Goal: Transaction & Acquisition: Download file/media

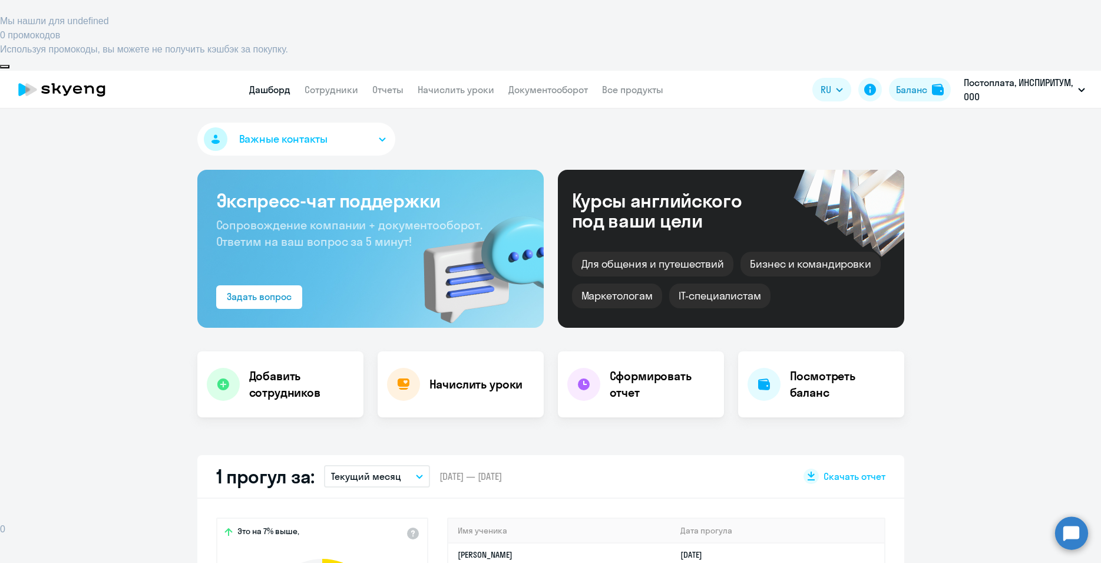
select select "30"
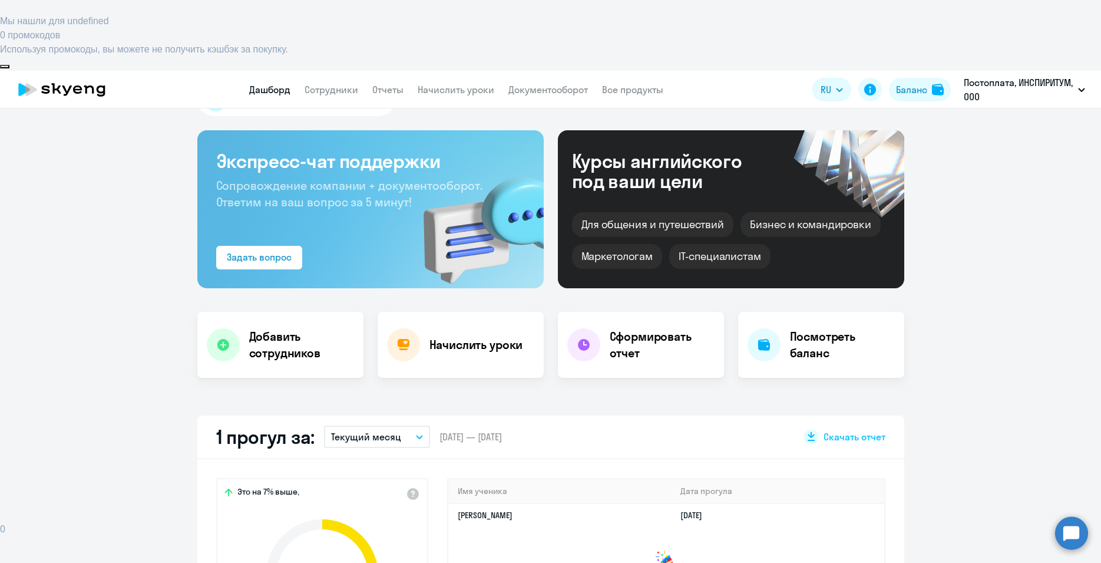
scroll to position [74, 0]
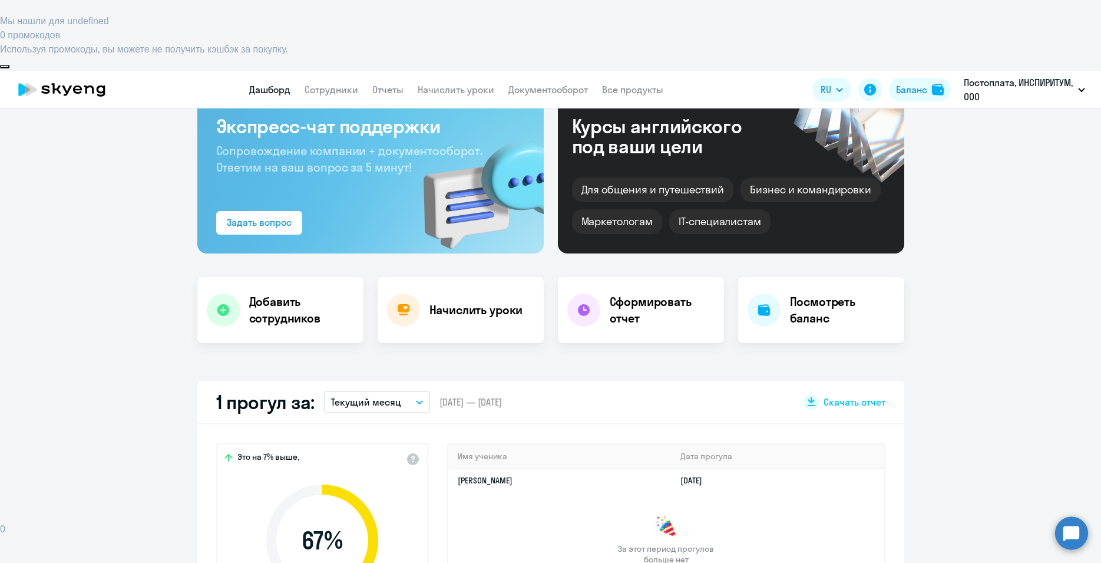
click at [416, 400] on icon "button" at bounding box center [419, 402] width 7 height 4
click at [356, 449] on li "Прошлый месяц" at bounding box center [376, 463] width 105 height 29
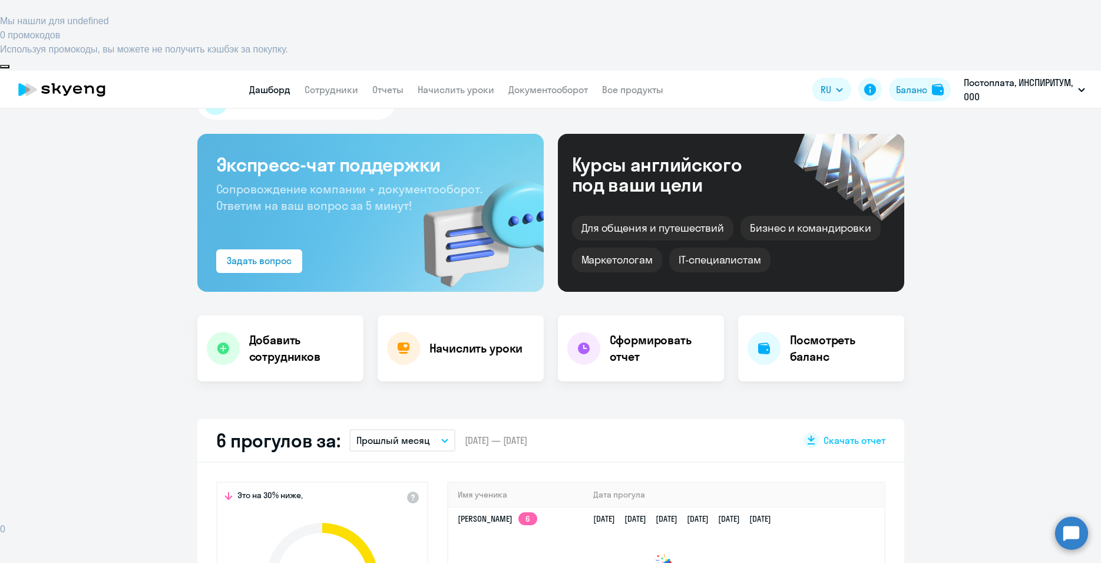
scroll to position [0, 0]
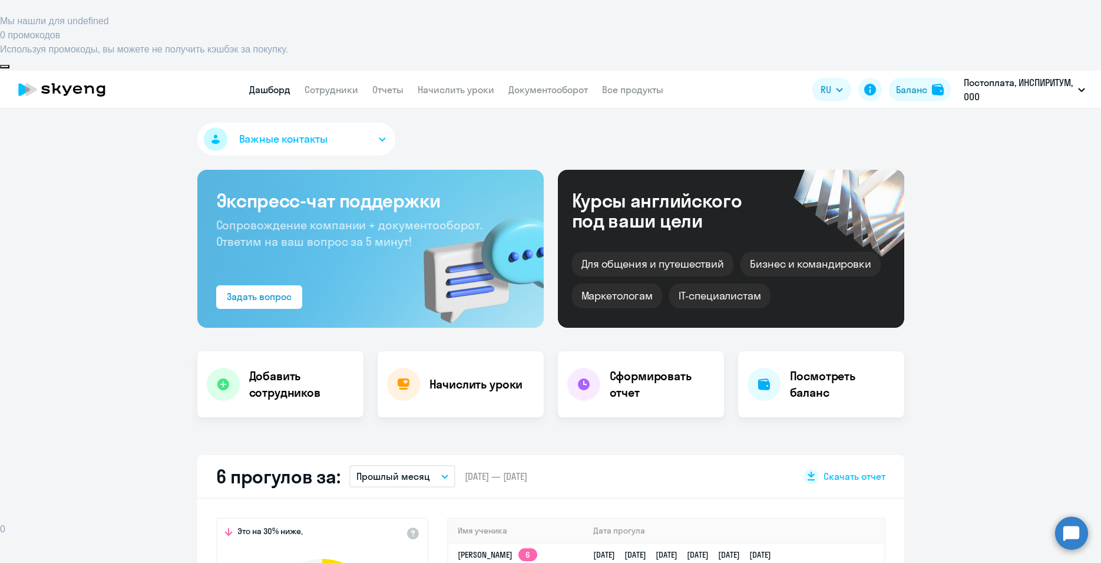
click at [415, 82] on nav "Дашборд Сотрудники Отчеты Начислить уроки Документооборот Все продукты" at bounding box center [456, 89] width 414 height 15
click at [384, 84] on link "Отчеты" at bounding box center [387, 90] width 31 height 12
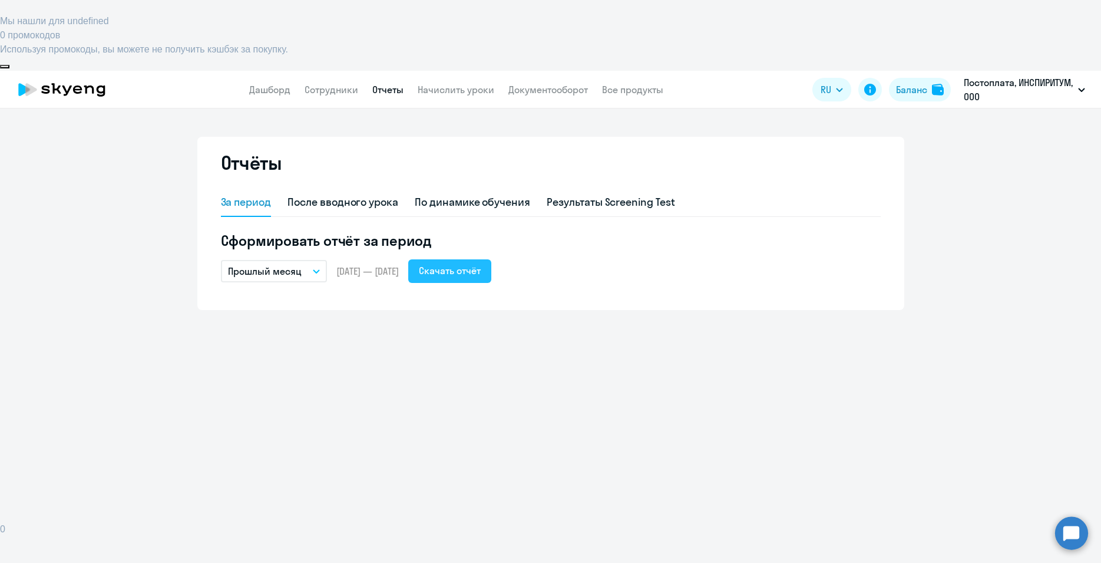
click at [481, 263] on div "Скачать отчёт" at bounding box center [450, 270] width 62 height 14
click at [826, 82] on span "RU" at bounding box center [826, 89] width 11 height 14
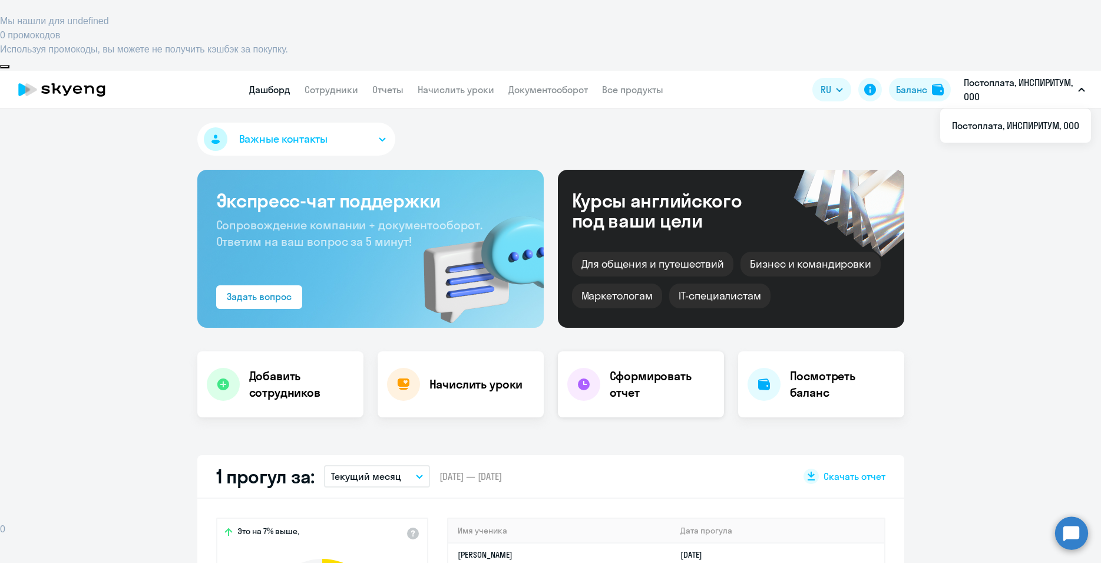
select select "30"
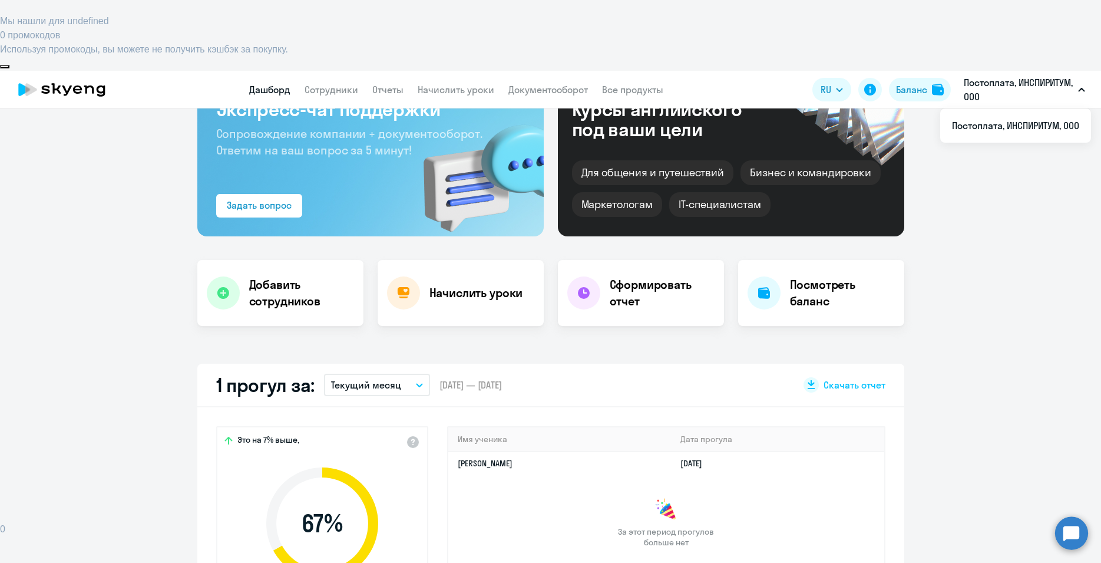
scroll to position [148, 0]
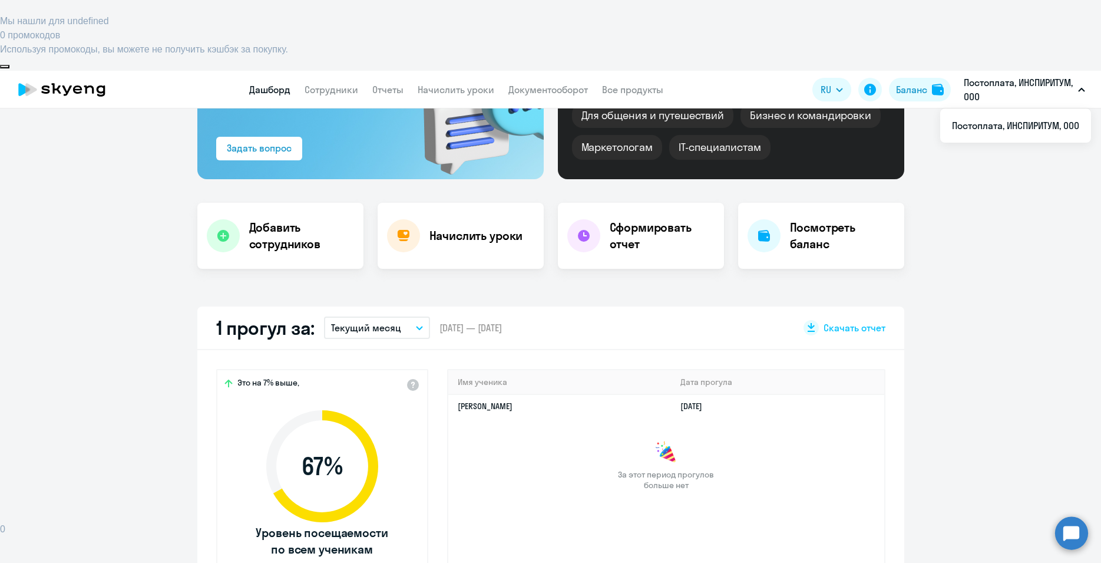
click at [381, 320] on p "Текущий месяц" at bounding box center [366, 327] width 70 height 14
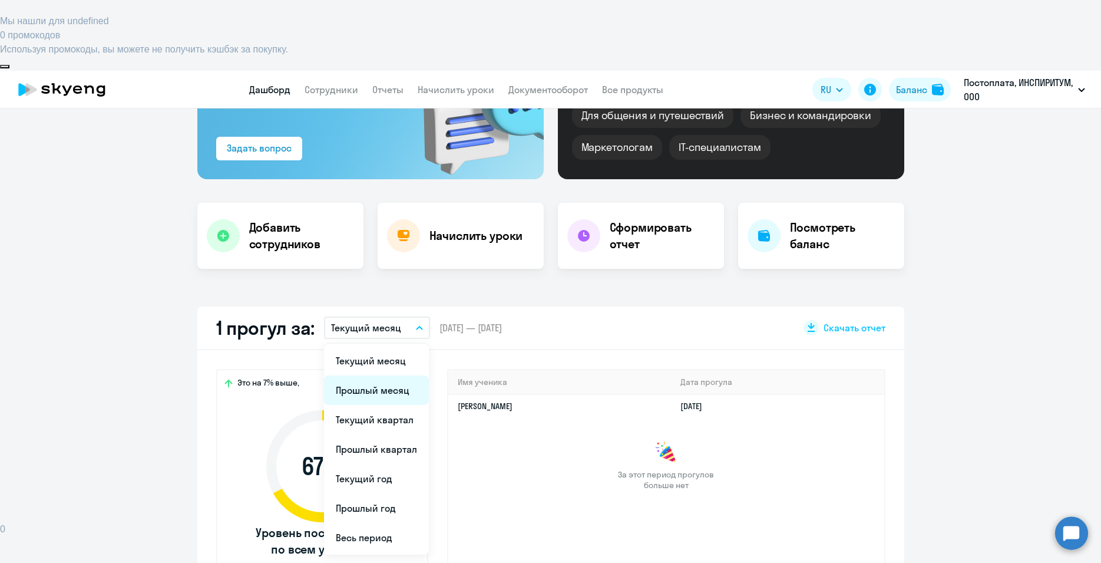
click at [361, 375] on li "Прошлый месяц" at bounding box center [376, 389] width 105 height 29
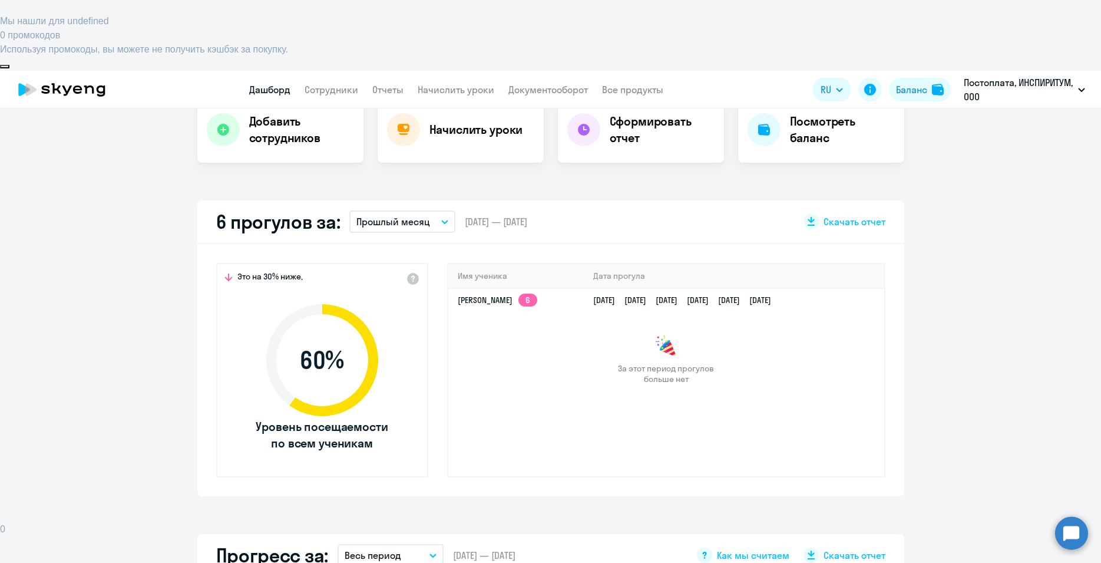
scroll to position [223, 0]
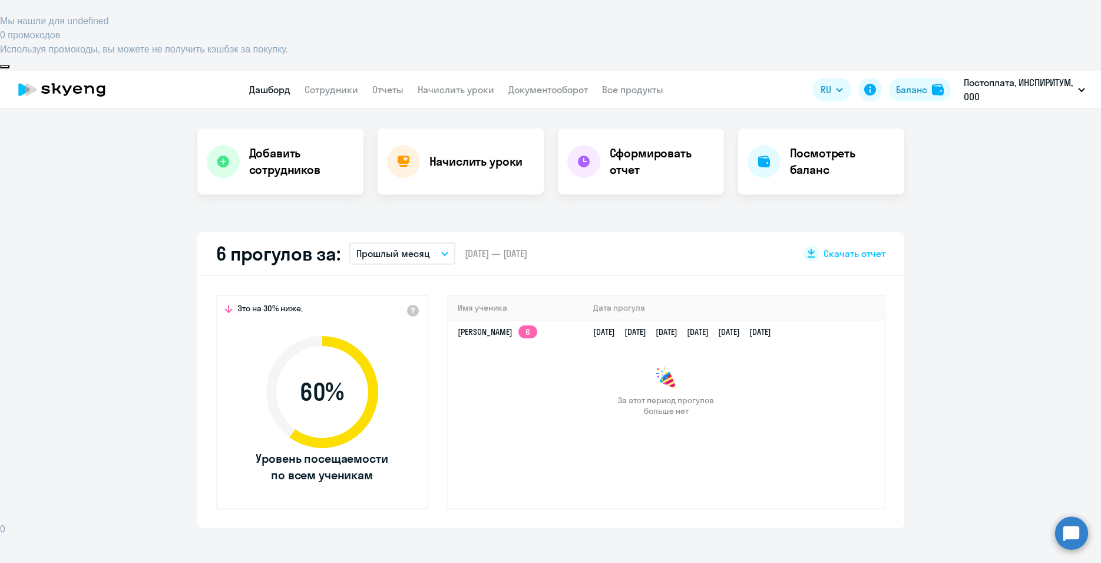
drag, startPoint x: 130, startPoint y: 561, endPoint x: 129, endPoint y: 567, distance: 6.0
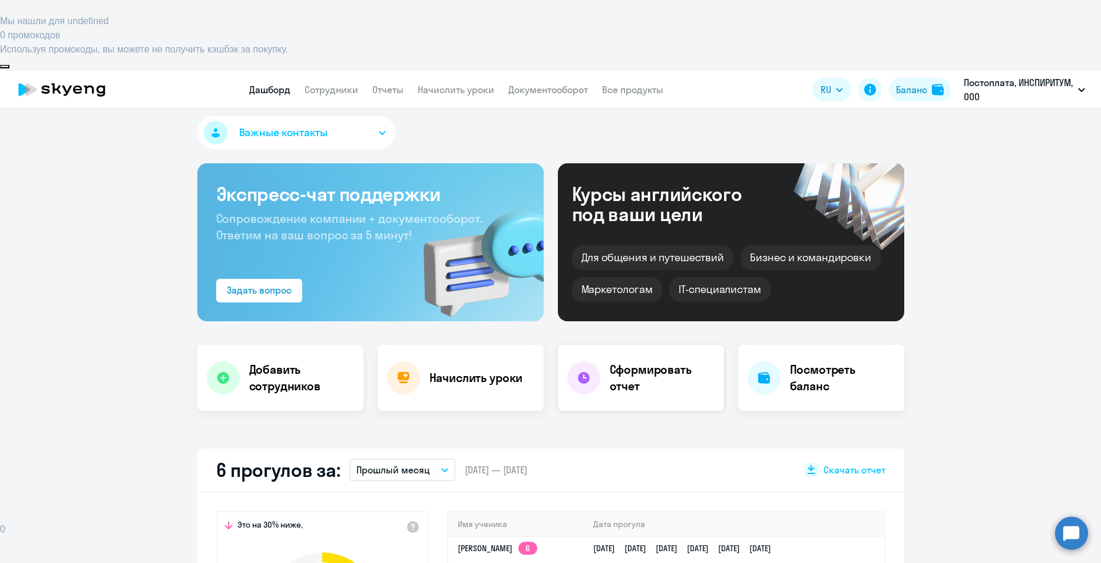
scroll to position [0, 0]
